Goal: Check status: Check status

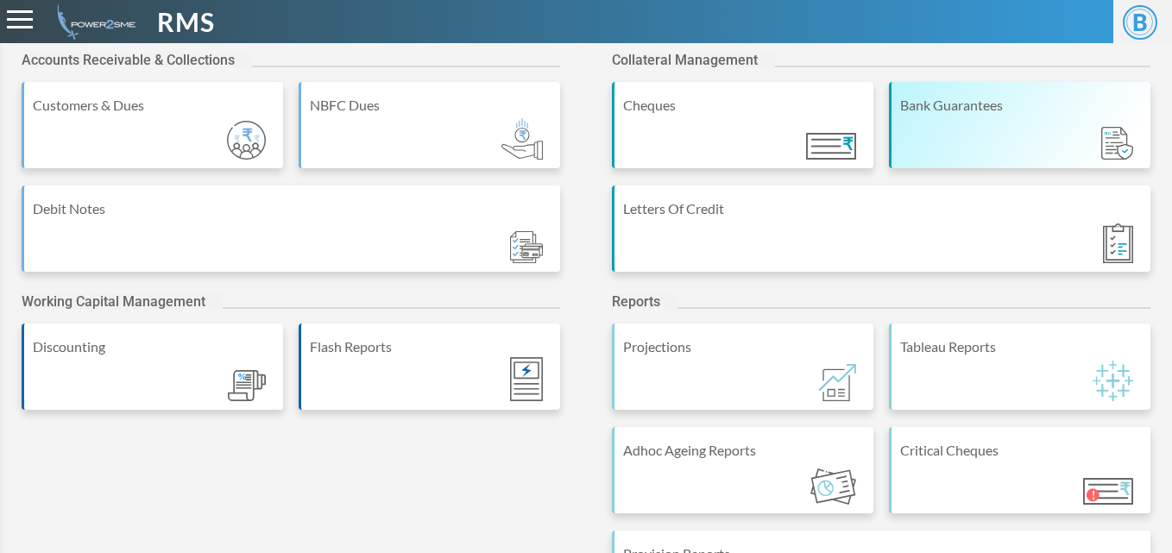
click at [958, 123] on div "Bank Guarantees" at bounding box center [1019, 125] width 261 height 86
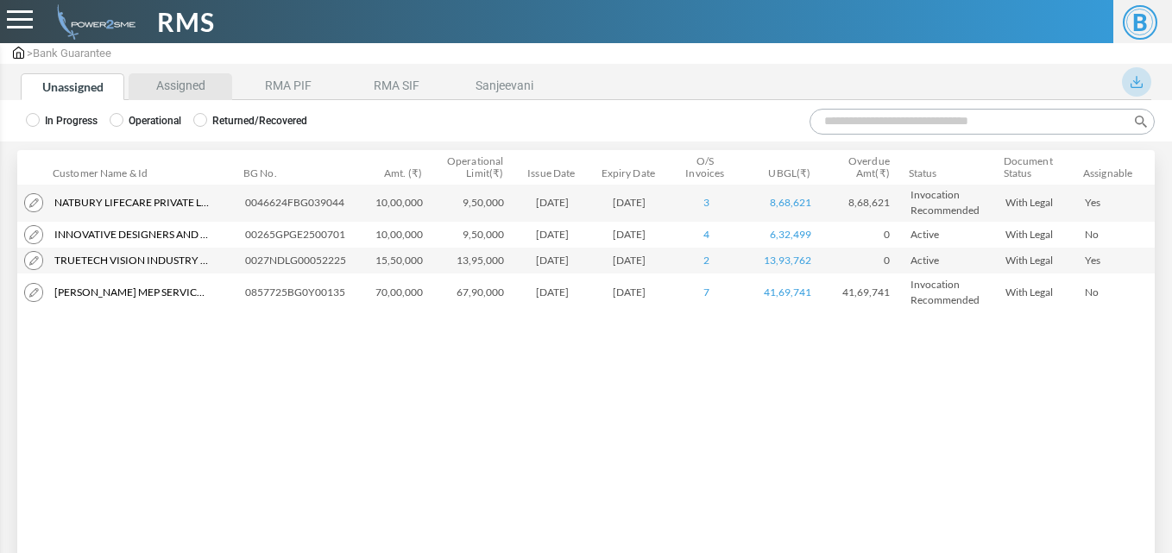
click at [195, 92] on li "Assigned" at bounding box center [181, 86] width 104 height 27
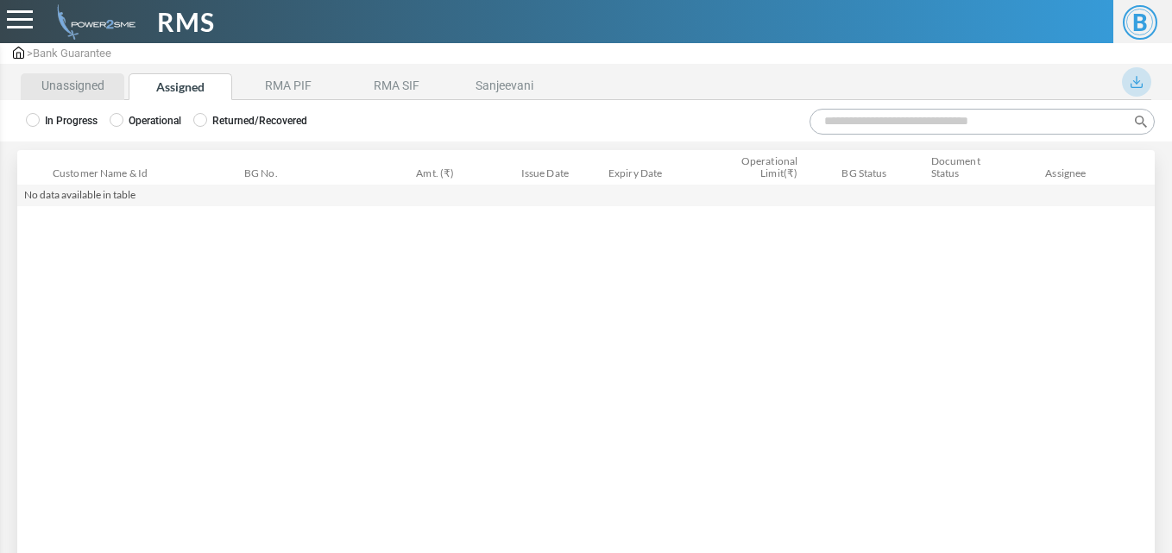
click at [69, 89] on li "Unassigned" at bounding box center [73, 86] width 104 height 27
click at [126, 119] on label "Operational" at bounding box center [146, 121] width 72 height 16
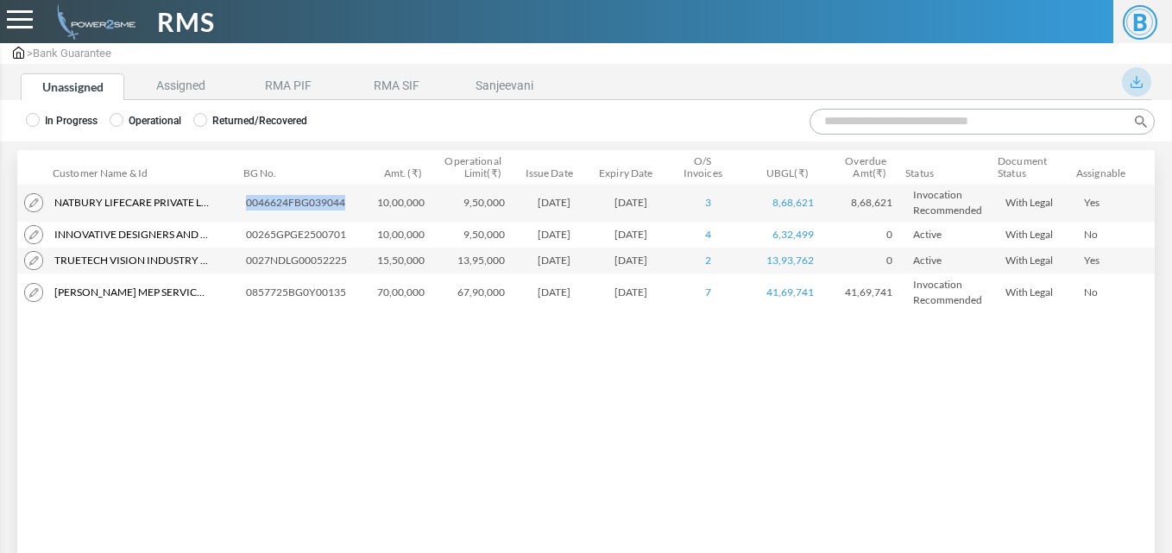
drag, startPoint x: 246, startPoint y: 204, endPoint x: 343, endPoint y: 210, distance: 97.7
click at [343, 210] on td "0046624FBG039044" at bounding box center [300, 203] width 123 height 38
copy td "0046624FBG039044"
click at [32, 200] on img at bounding box center [33, 202] width 19 height 19
